Goal: Transaction & Acquisition: Subscribe to service/newsletter

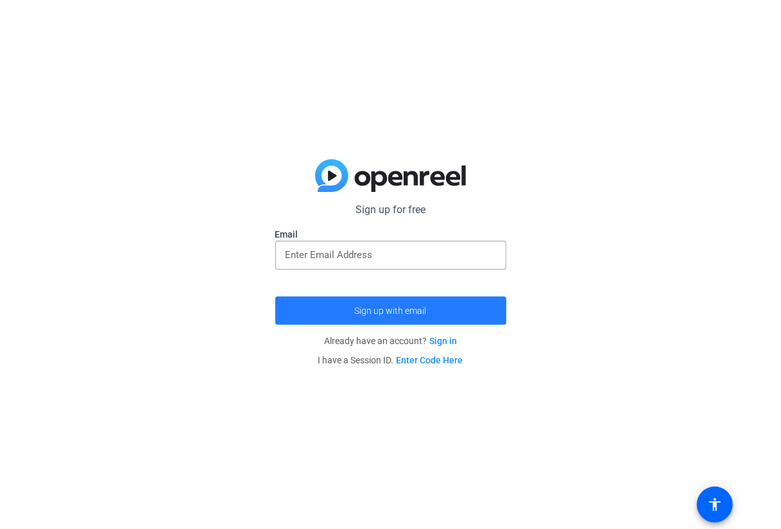
click at [457, 317] on span "submit" at bounding box center [390, 310] width 231 height 31
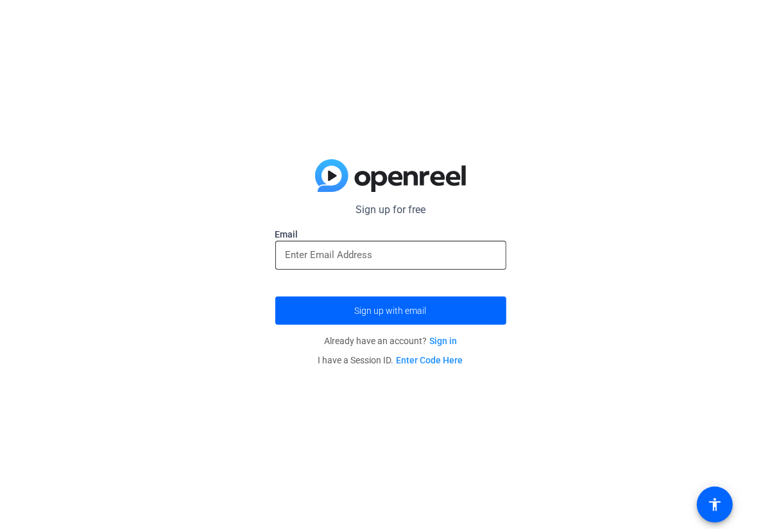
click at [418, 265] on div at bounding box center [391, 255] width 211 height 29
click at [421, 255] on input "email" at bounding box center [391, 254] width 211 height 15
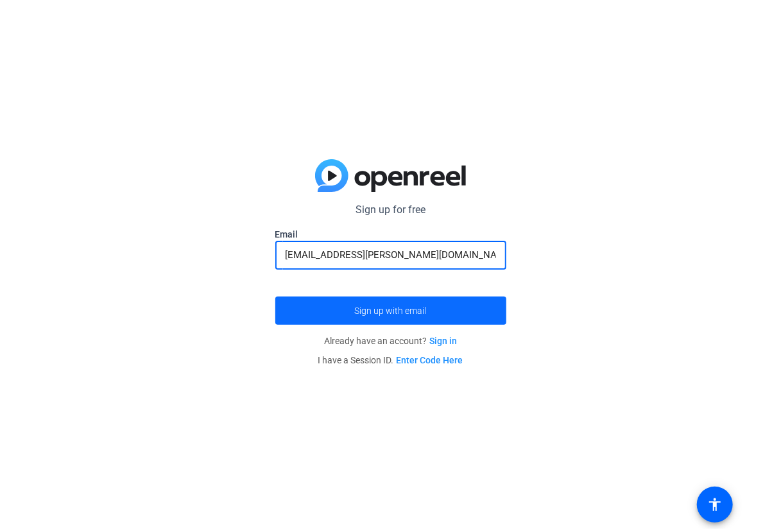
click at [378, 326] on span "submit" at bounding box center [390, 310] width 231 height 31
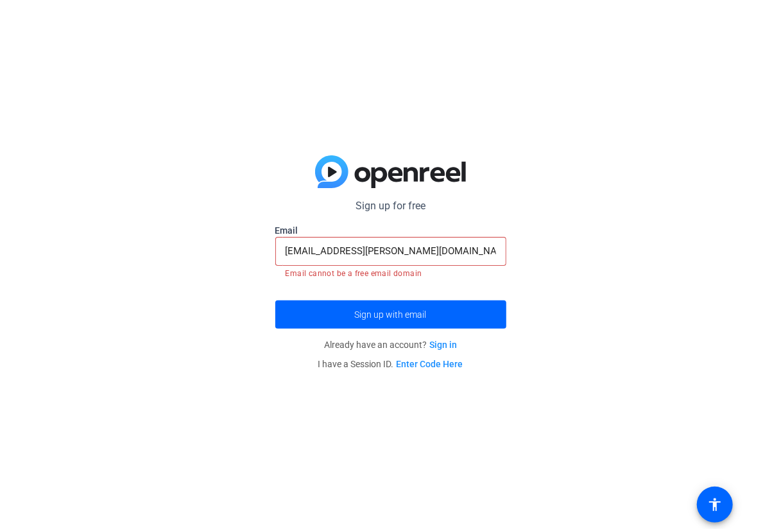
drag, startPoint x: 105, startPoint y: 1, endPoint x: 359, endPoint y: 256, distance: 359.6
click at [360, 263] on mat-form-field "sethw.bailey@gmail.com Email cannot be a free email domain" at bounding box center [390, 258] width 231 height 43
click at [358, 252] on input "sethw.bailey@gmail.com" at bounding box center [391, 250] width 211 height 15
click at [358, 251] on input "sethw.bailey@gmail.com" at bounding box center [391, 250] width 211 height 15
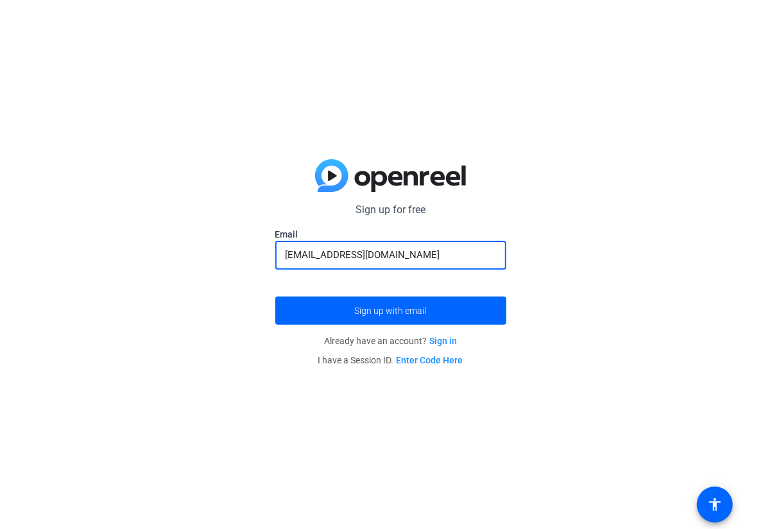
type input "ptnr2point0@protonmail.com"
click at [275, 297] on button "Sign up with email" at bounding box center [390, 311] width 231 height 28
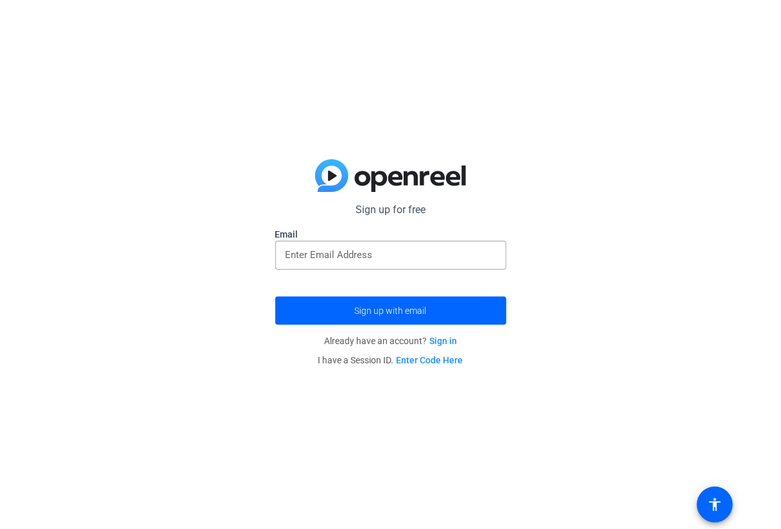
click at [447, 341] on link "Sign in" at bounding box center [444, 341] width 28 height 10
